Goal: Complete application form

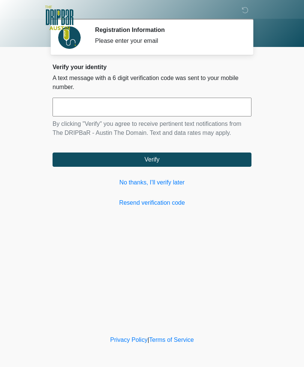
click at [208, 108] on input "text" at bounding box center [152, 107] width 199 height 19
type input "******"
click at [155, 160] on button "Verify" at bounding box center [152, 160] width 199 height 14
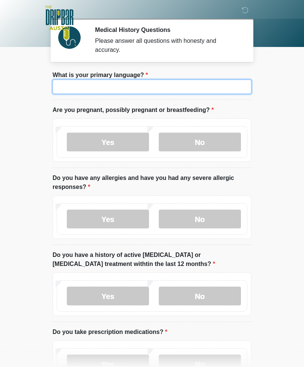
click at [184, 87] on input "What is your primary language?" at bounding box center [152, 87] width 199 height 14
type input "*******"
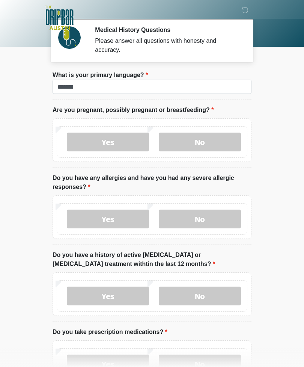
click at [221, 141] on label "No" at bounding box center [200, 142] width 82 height 19
click at [209, 221] on label "No" at bounding box center [200, 219] width 82 height 19
click at [220, 297] on label "No" at bounding box center [200, 296] width 82 height 19
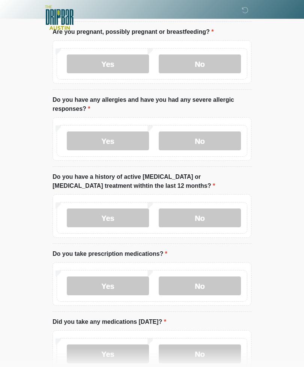
click at [120, 285] on label "Yes" at bounding box center [108, 286] width 82 height 19
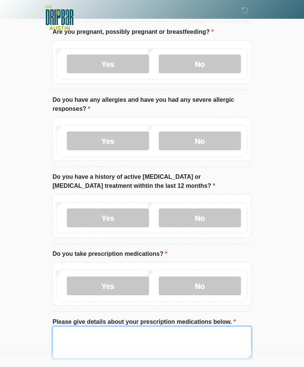
click at [175, 334] on textarea "Please give details about your prescription medications below." at bounding box center [152, 343] width 199 height 32
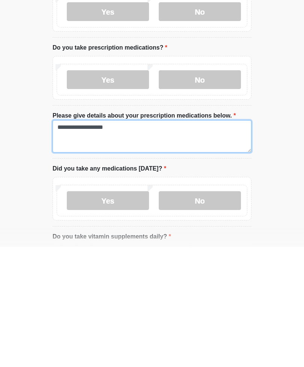
type textarea "**********"
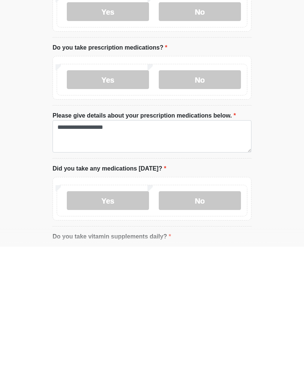
click at [119, 312] on label "Yes" at bounding box center [108, 321] width 82 height 19
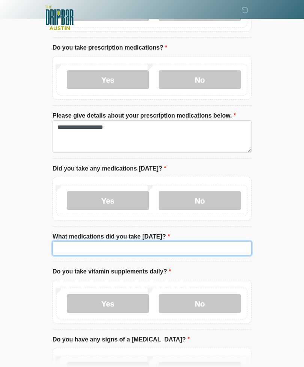
click at [130, 247] on input "What medications did you take today?" at bounding box center [152, 248] width 199 height 14
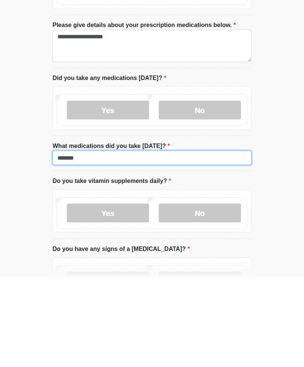
type input "******"
click at [208, 294] on label "No" at bounding box center [200, 303] width 82 height 19
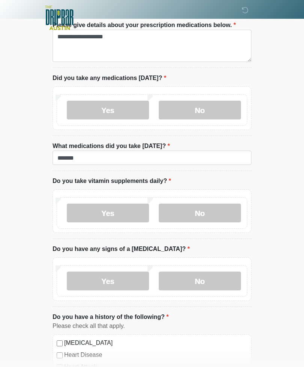
click at [211, 282] on label "No" at bounding box center [200, 281] width 82 height 19
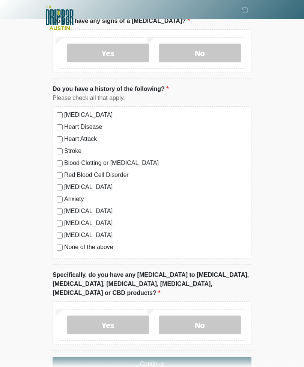
scroll to position [613, 0]
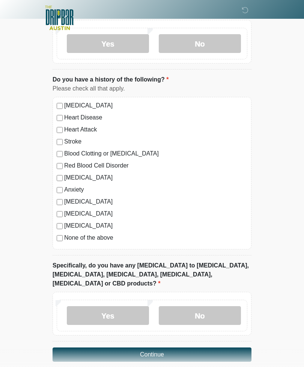
click at [211, 306] on label "No" at bounding box center [200, 315] width 82 height 19
click at [209, 348] on button "Continue" at bounding box center [152, 355] width 199 height 14
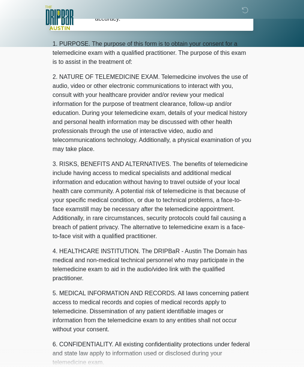
scroll to position [0, 0]
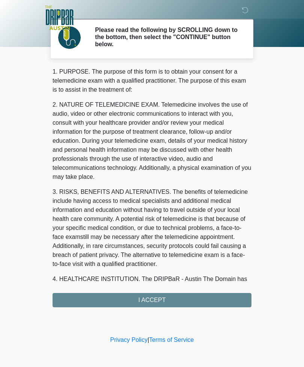
click at [154, 300] on div "1. PURPOSE. The purpose of this form is to obtain your consent for a telemedici…" at bounding box center [152, 187] width 199 height 240
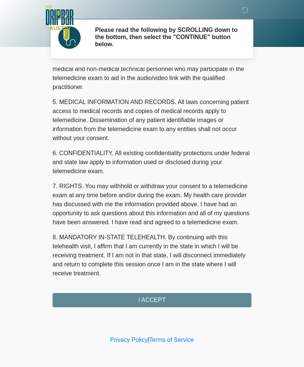
scroll to position [228, 0]
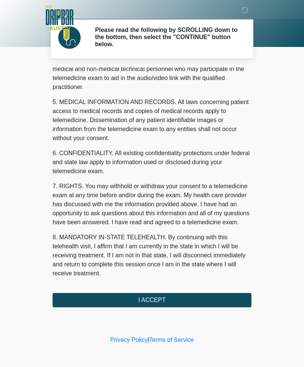
click at [156, 301] on button "I ACCEPT" at bounding box center [152, 300] width 199 height 14
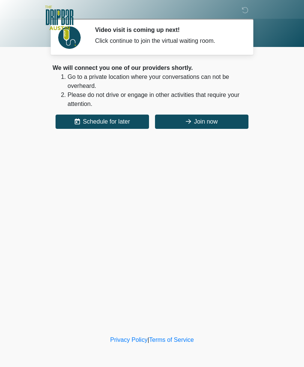
click at [205, 119] on button "Join now" at bounding box center [202, 122] width 94 height 14
